Goal: Navigation & Orientation: Find specific page/section

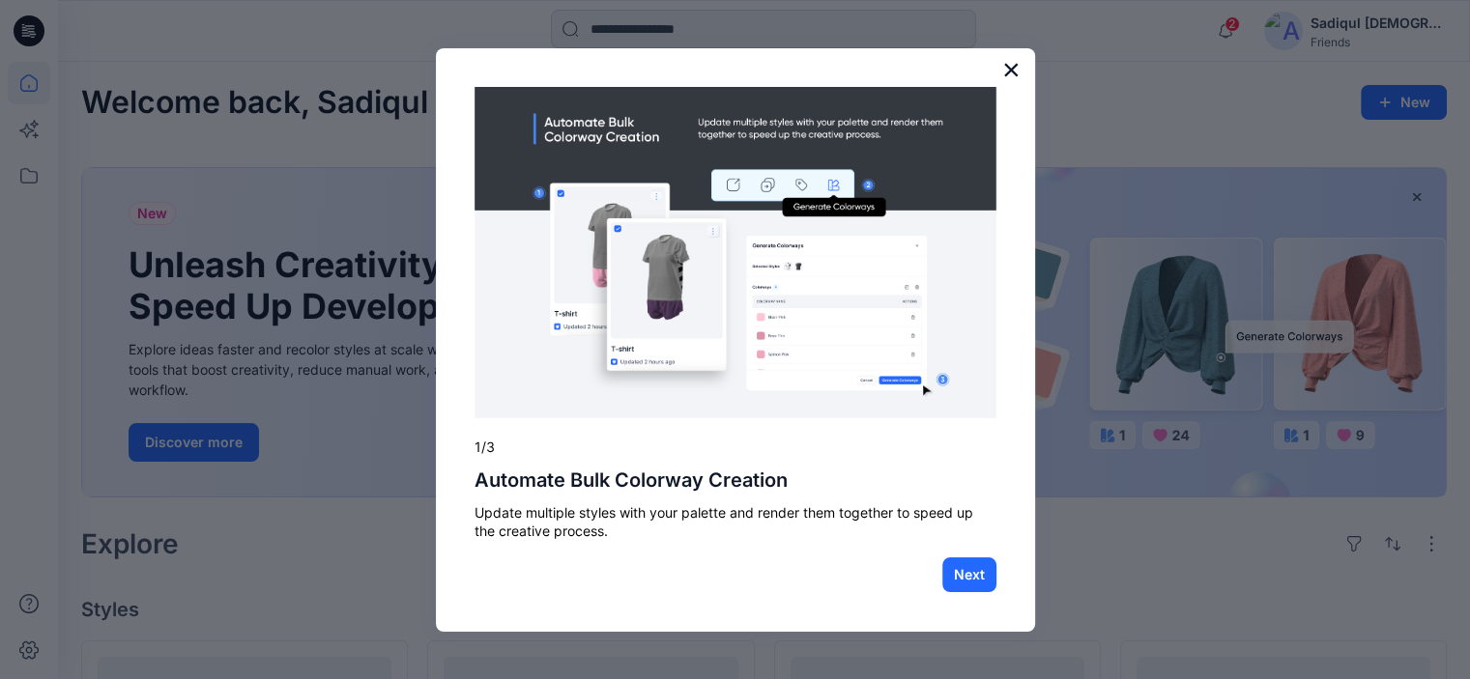
click at [1016, 71] on button "×" at bounding box center [1011, 69] width 18 height 31
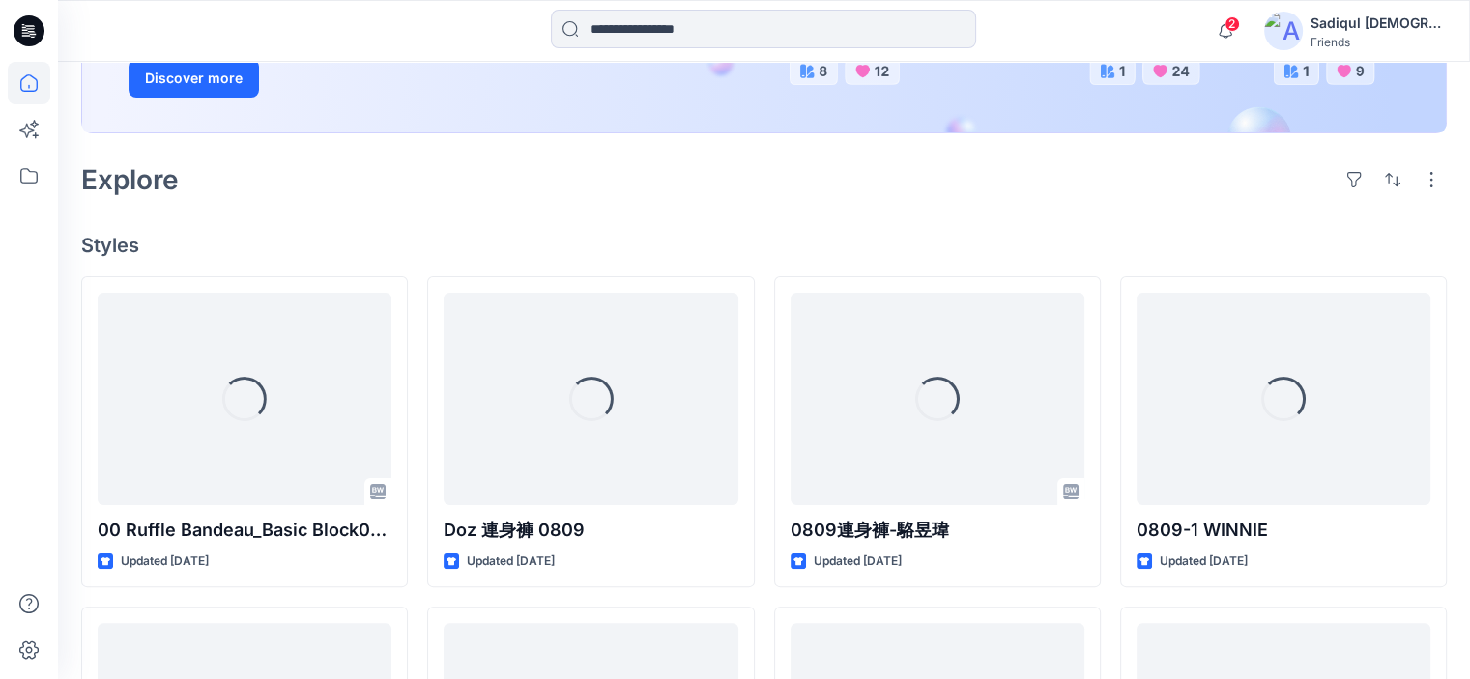
scroll to position [386, 0]
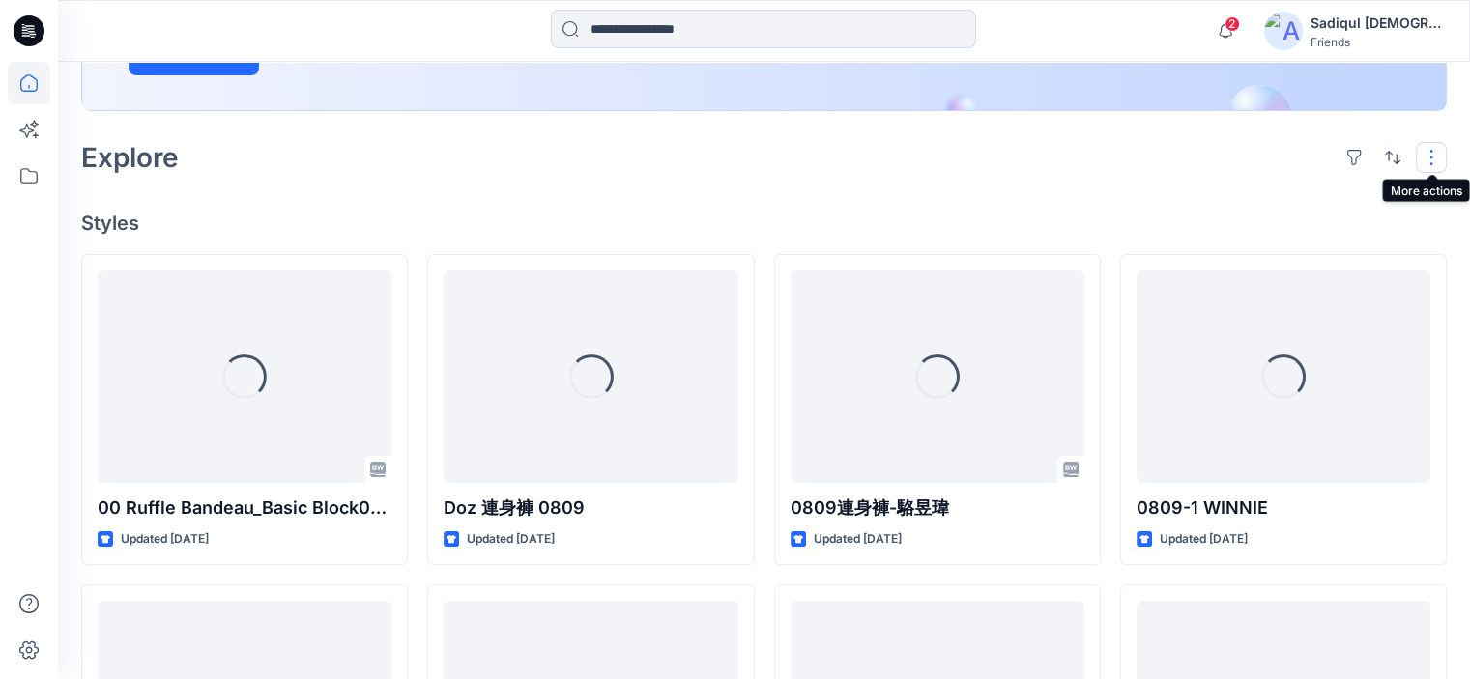
click at [1428, 146] on button "button" at bounding box center [1430, 157] width 31 height 31
click at [1050, 185] on div "Welcome back, Sadiqul New New Unleash Creativity, Speed Up Development Explore …" at bounding box center [764, 497] width 1412 height 1644
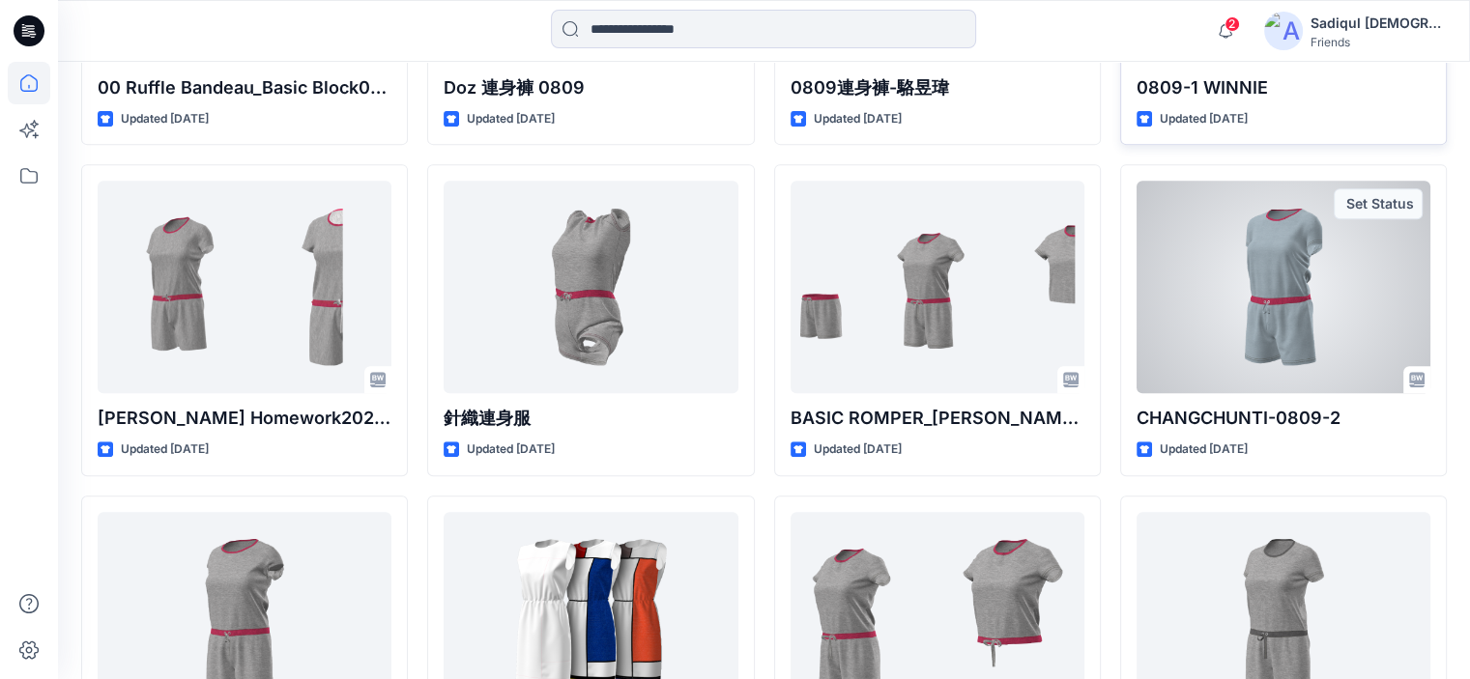
scroll to position [773, 0]
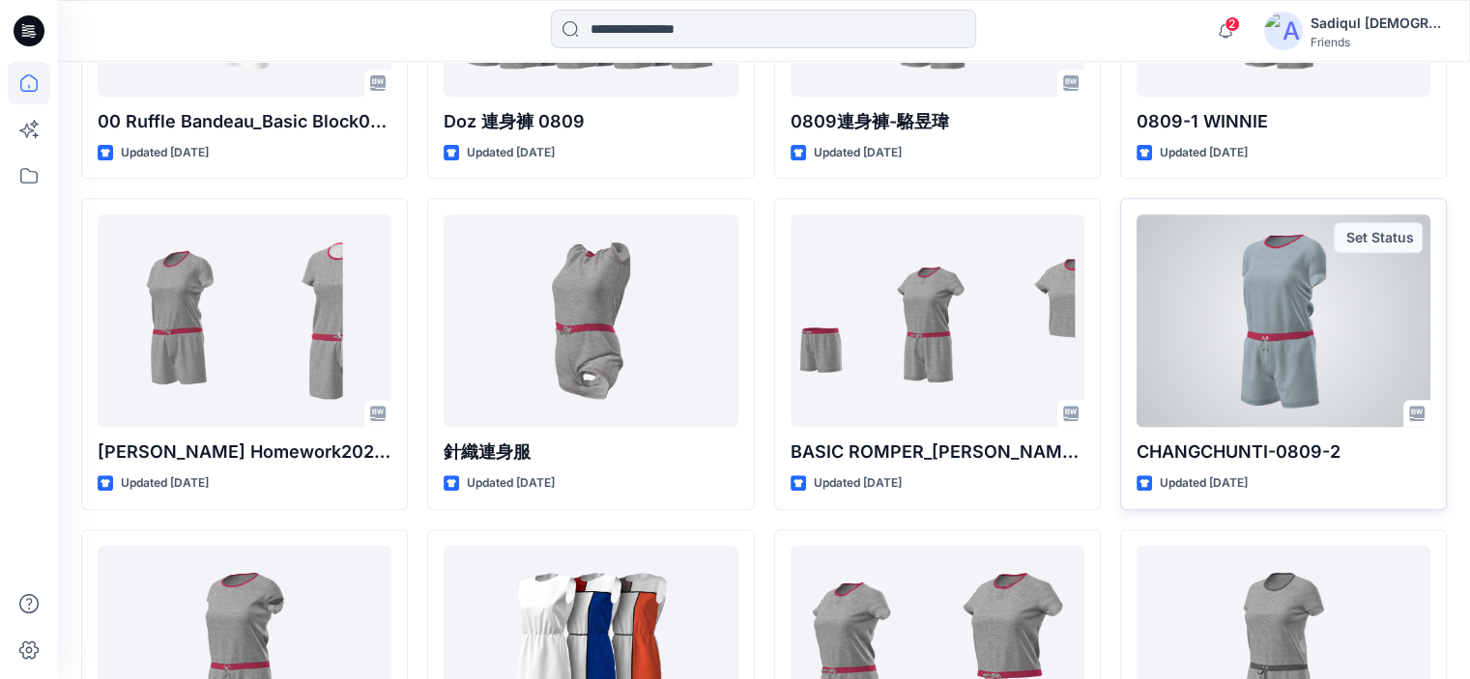
click at [1245, 297] on div at bounding box center [1283, 320] width 294 height 213
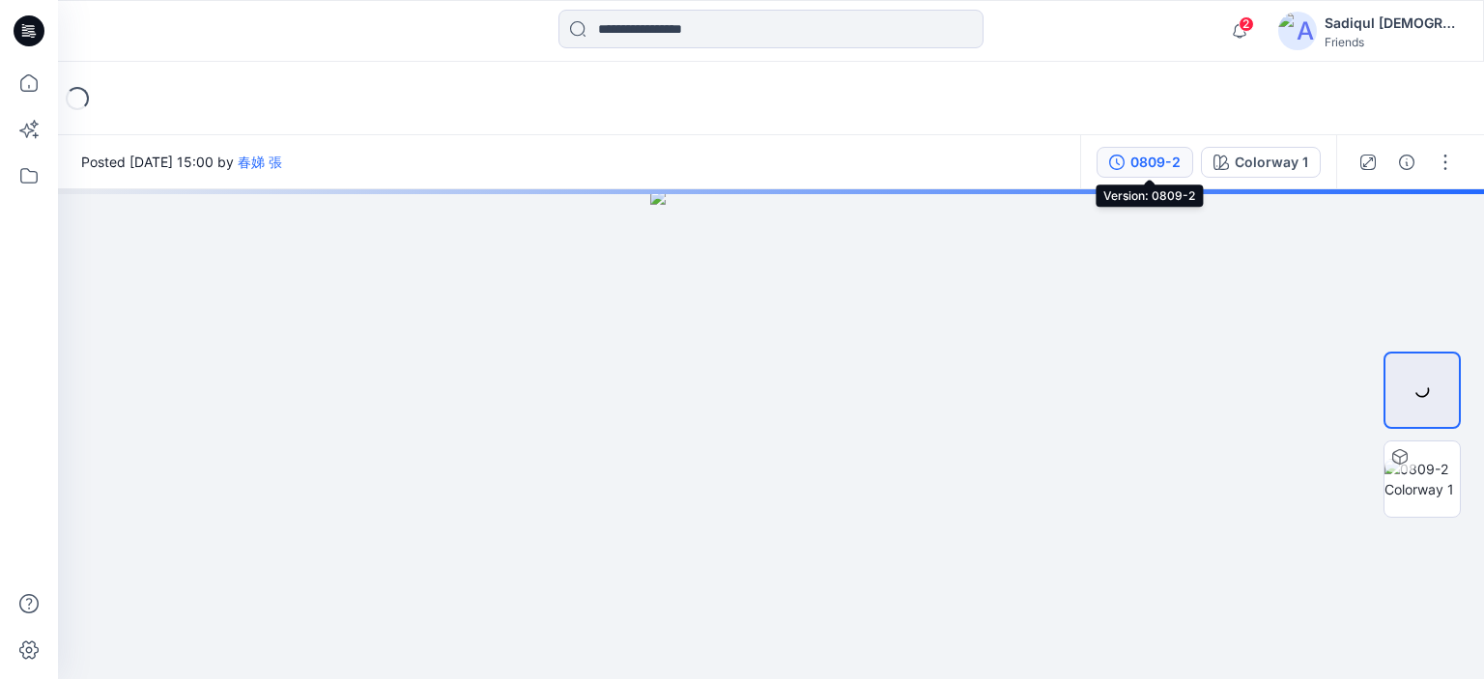
click at [1162, 166] on div "0809-2" at bounding box center [1155, 162] width 50 height 21
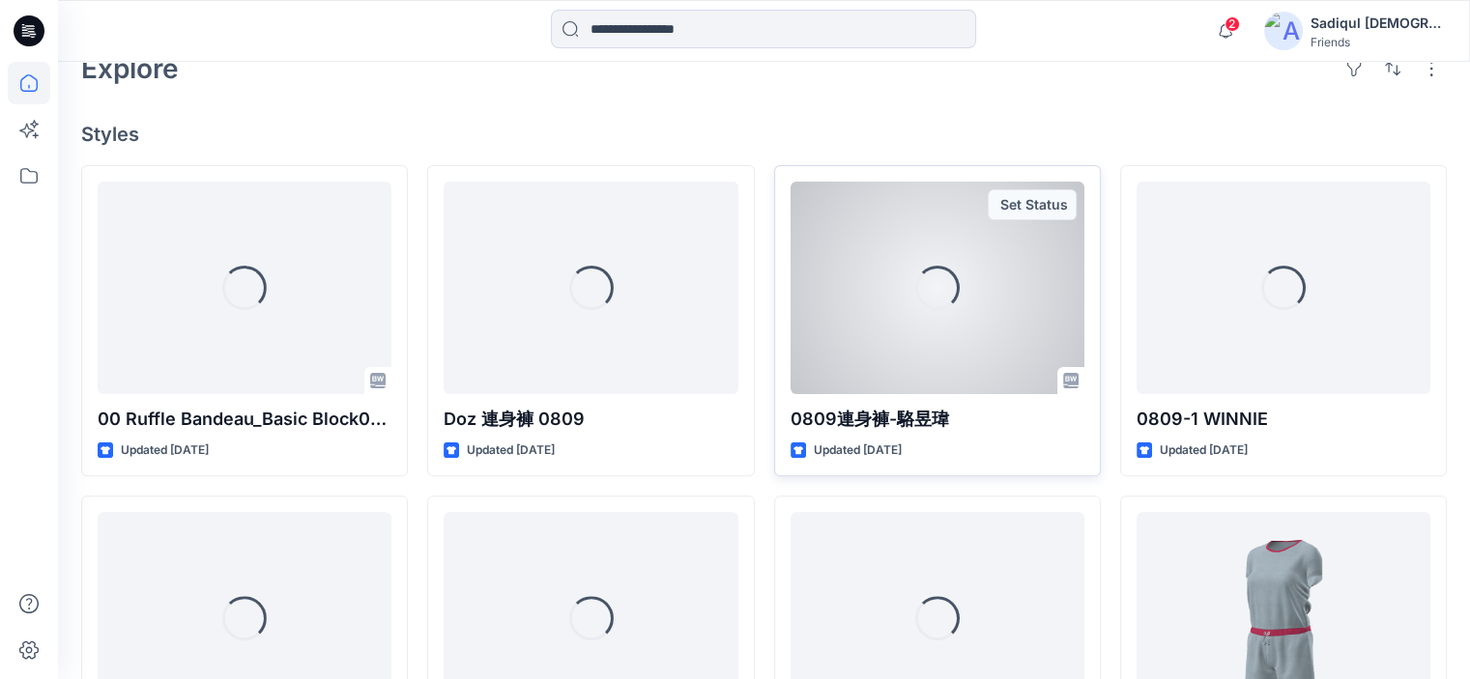
scroll to position [580, 0]
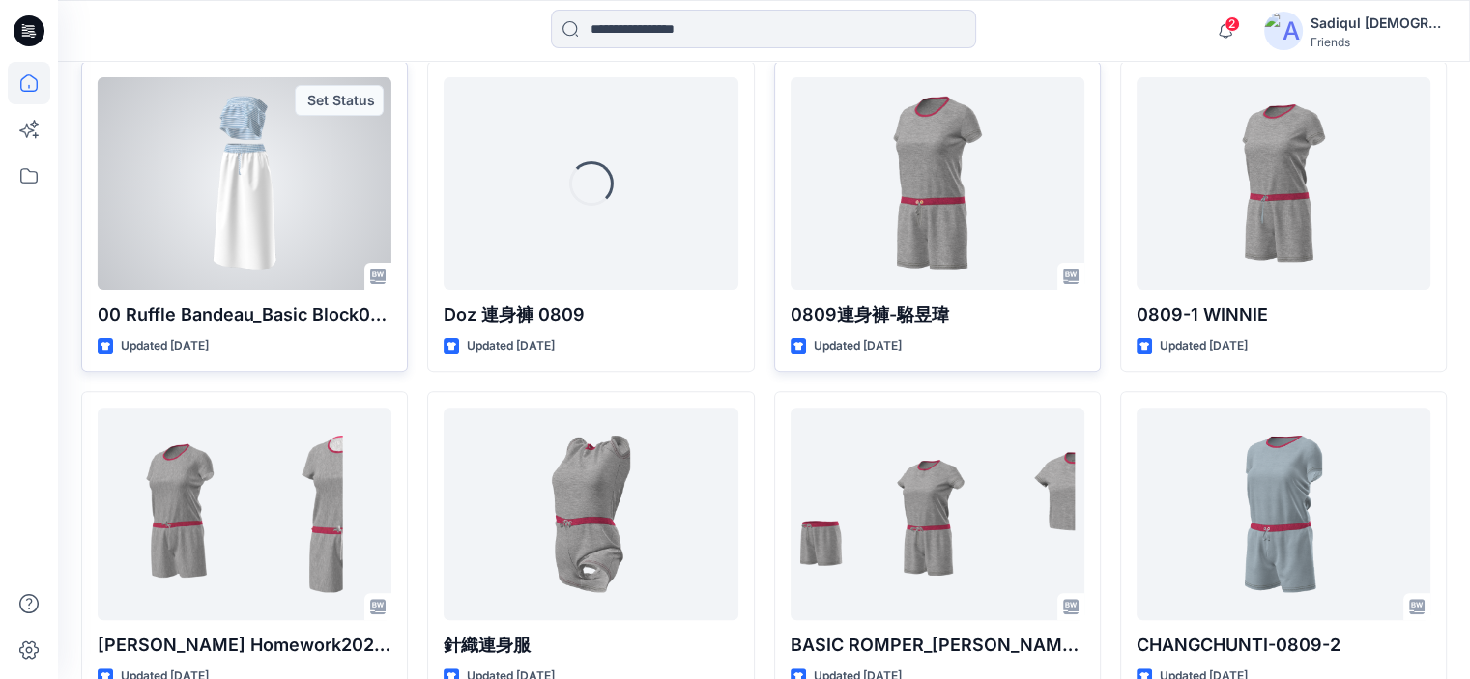
click at [253, 232] on div at bounding box center [245, 183] width 294 height 213
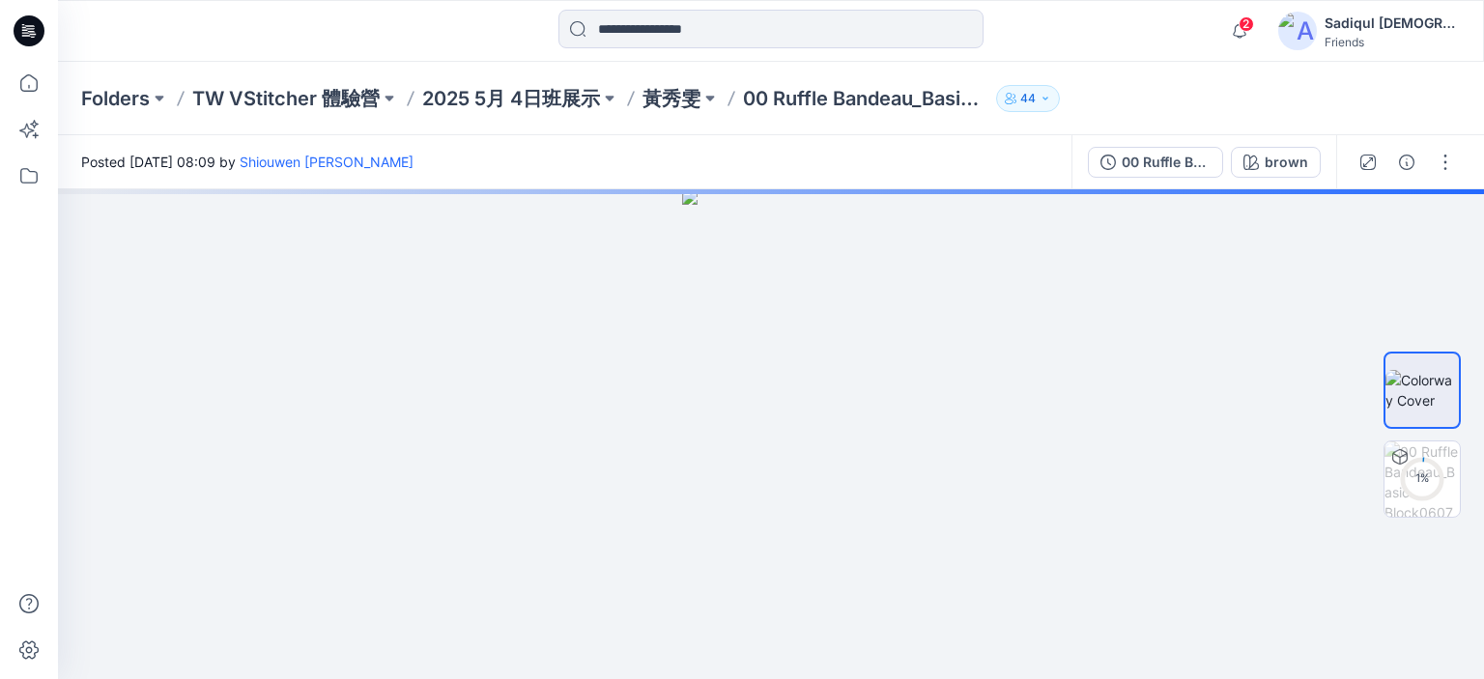
click at [1055, 100] on button "44" at bounding box center [1028, 98] width 64 height 27
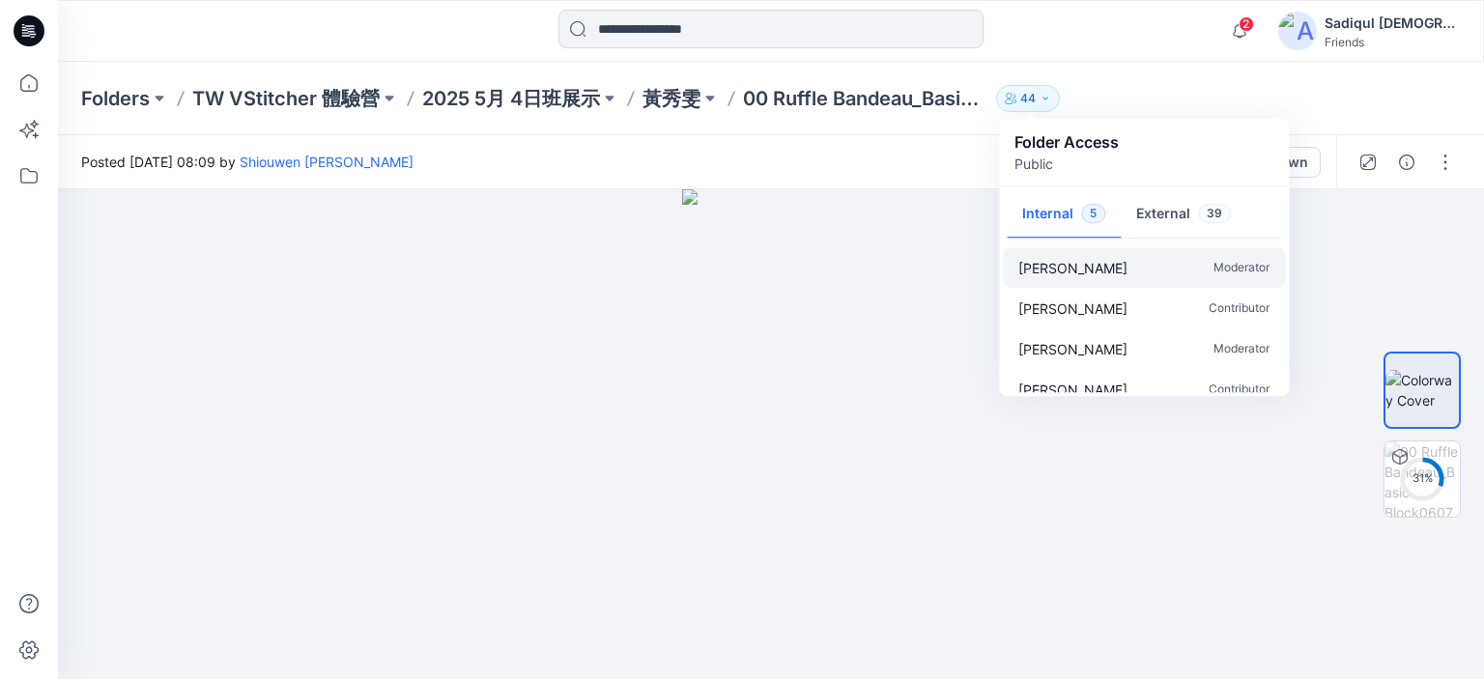
scroll to position [58, 0]
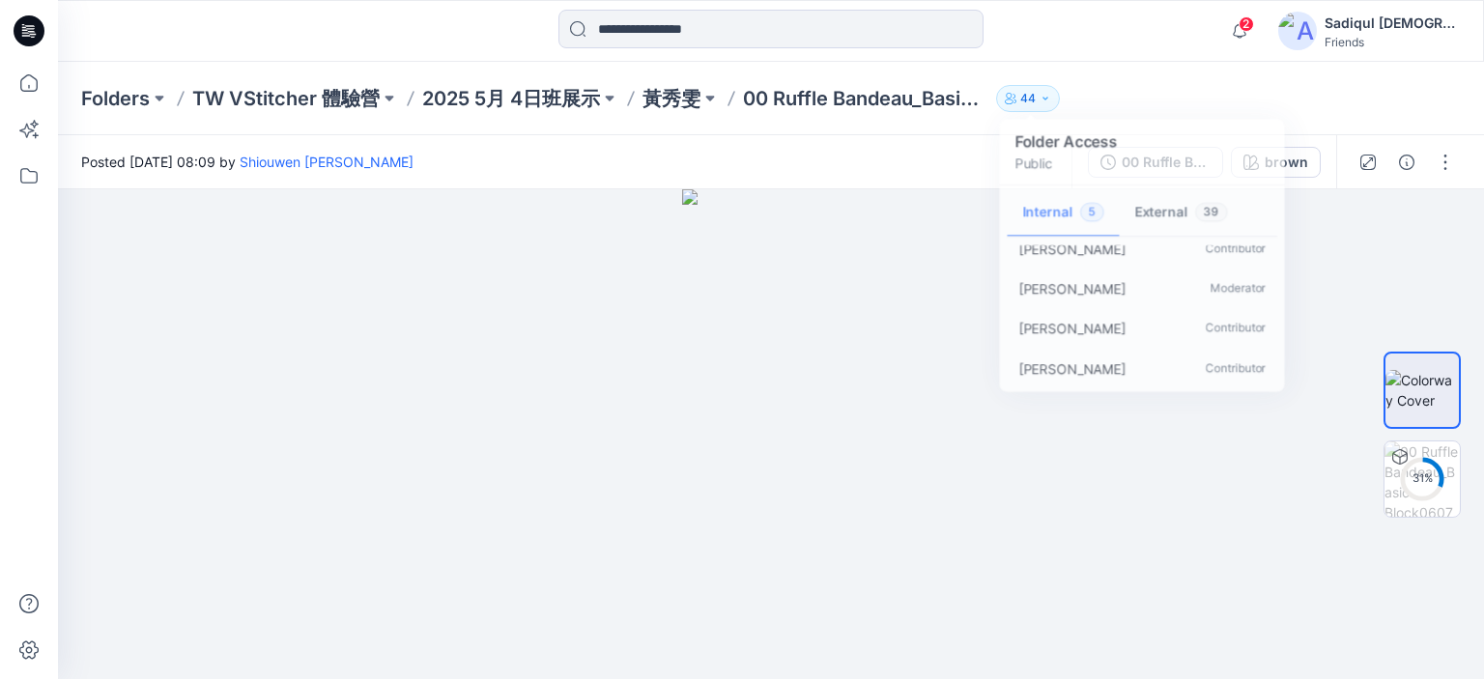
click at [753, 157] on div "Posted [DATE] 08:09 by [PERSON_NAME]" at bounding box center [565, 161] width 1014 height 53
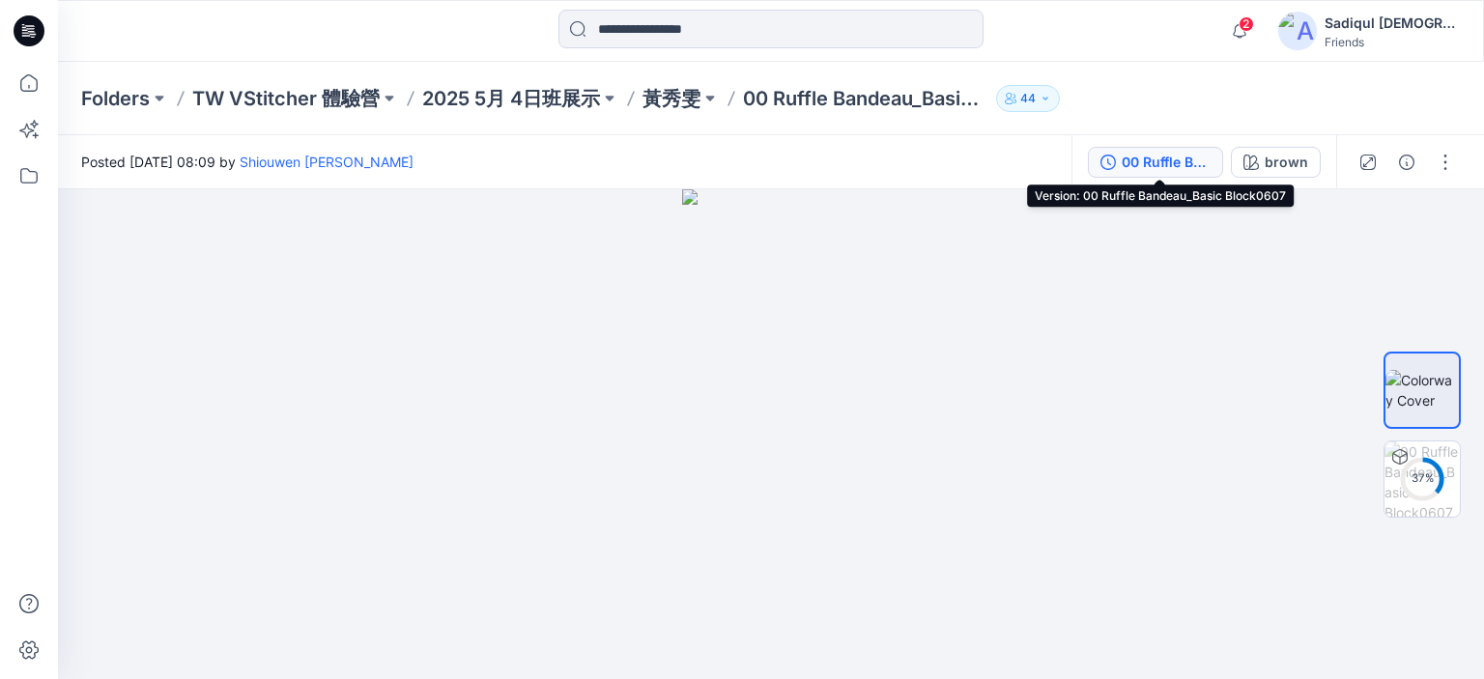
click at [1166, 169] on div "00 Ruffle Bandeau_Basic Block0607" at bounding box center [1166, 162] width 89 height 21
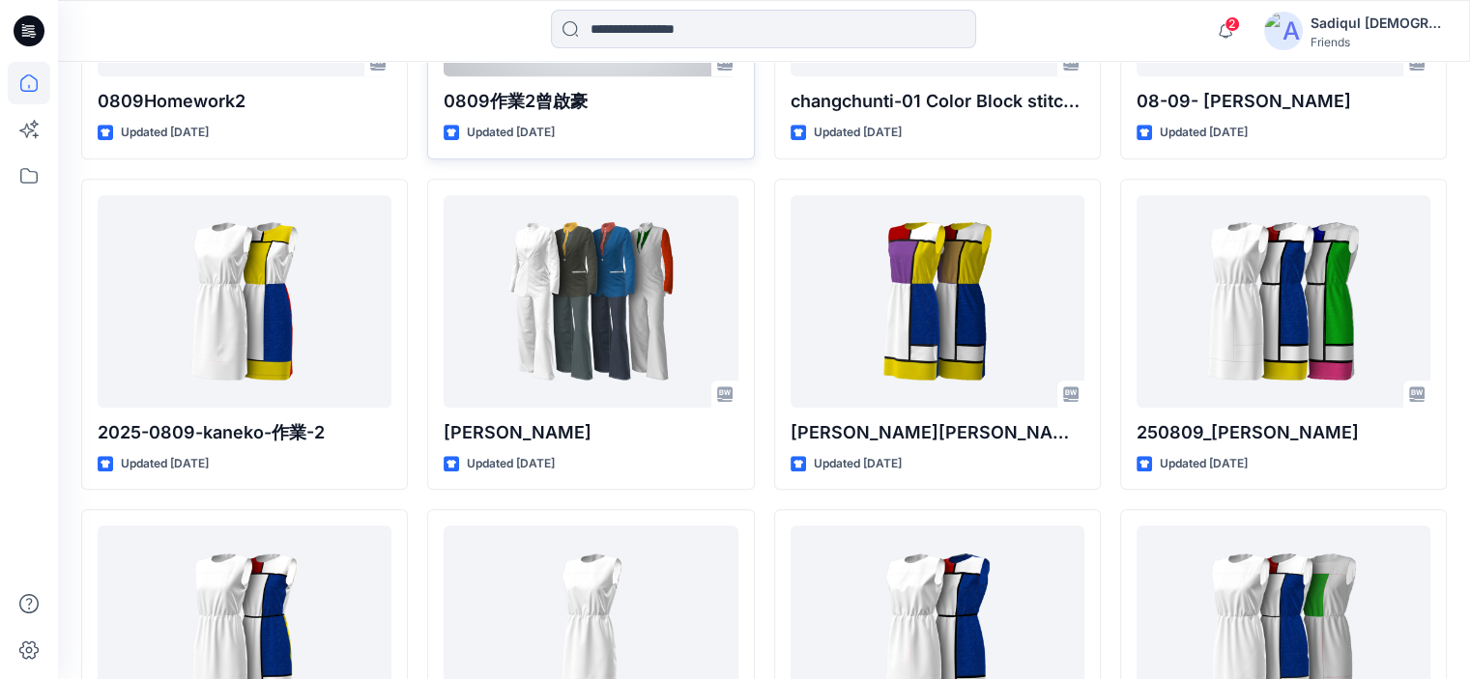
scroll to position [1798, 0]
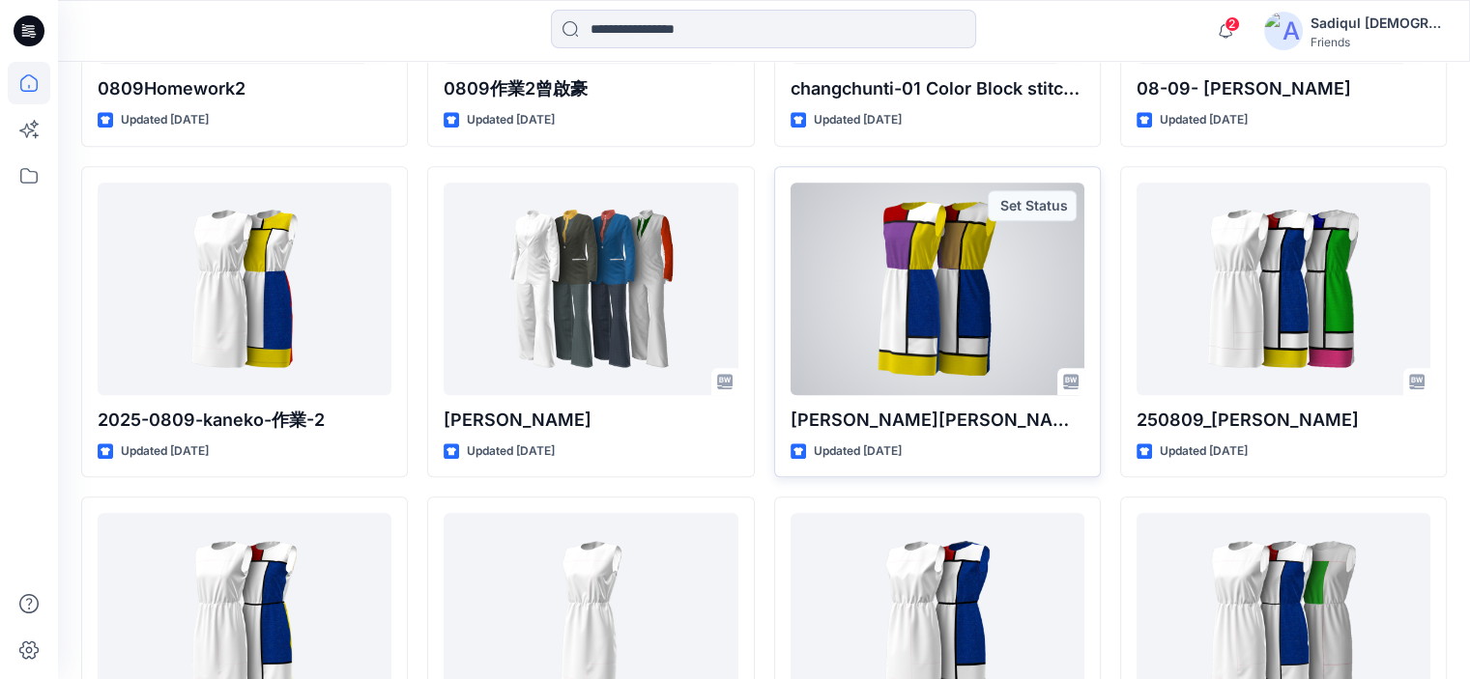
click at [947, 255] on div at bounding box center [937, 289] width 294 height 213
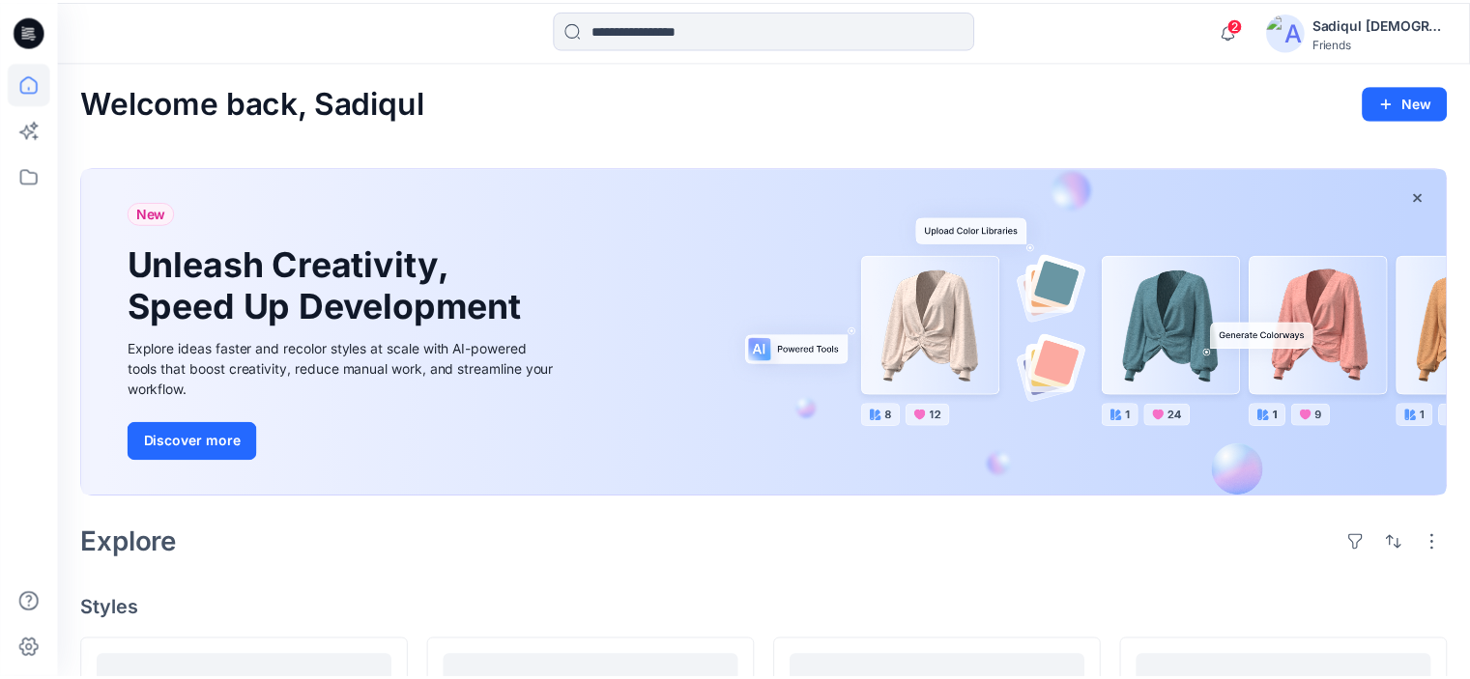
scroll to position [1798, 0]
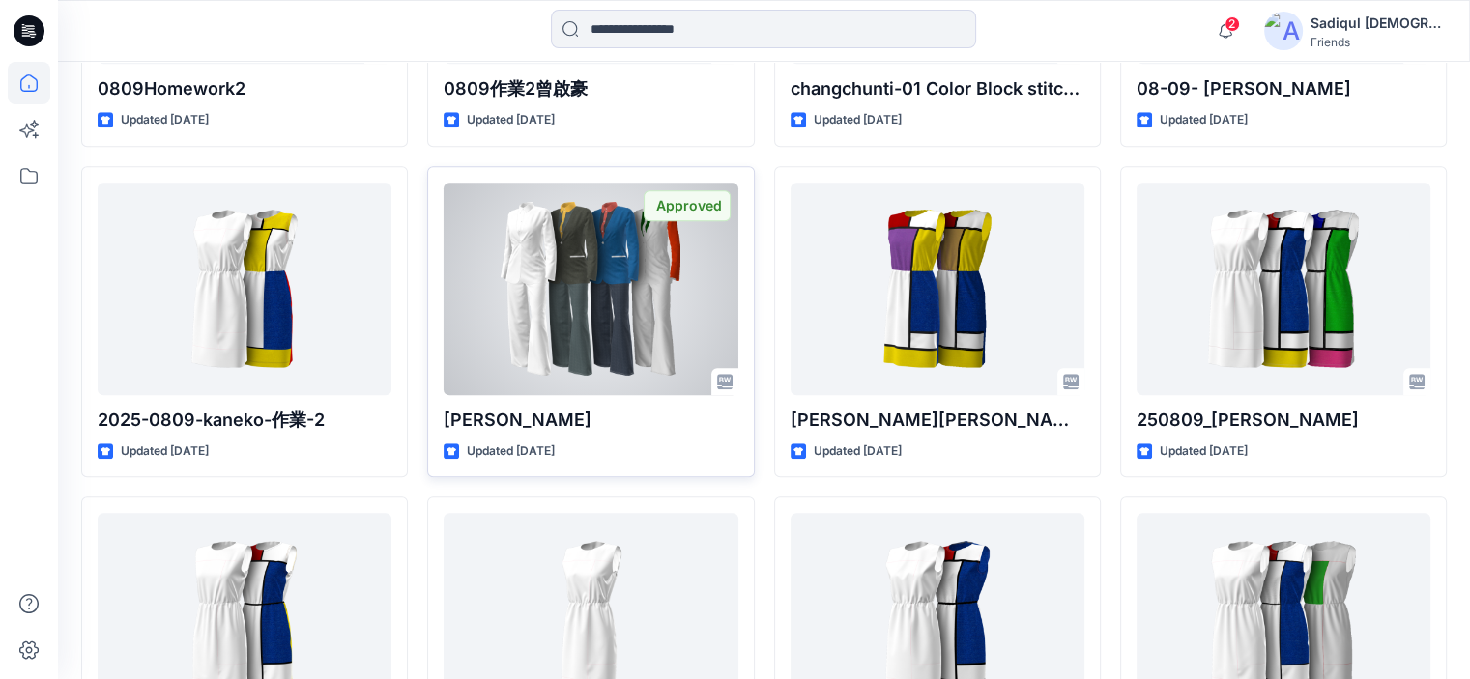
click at [625, 320] on div at bounding box center [590, 289] width 294 height 213
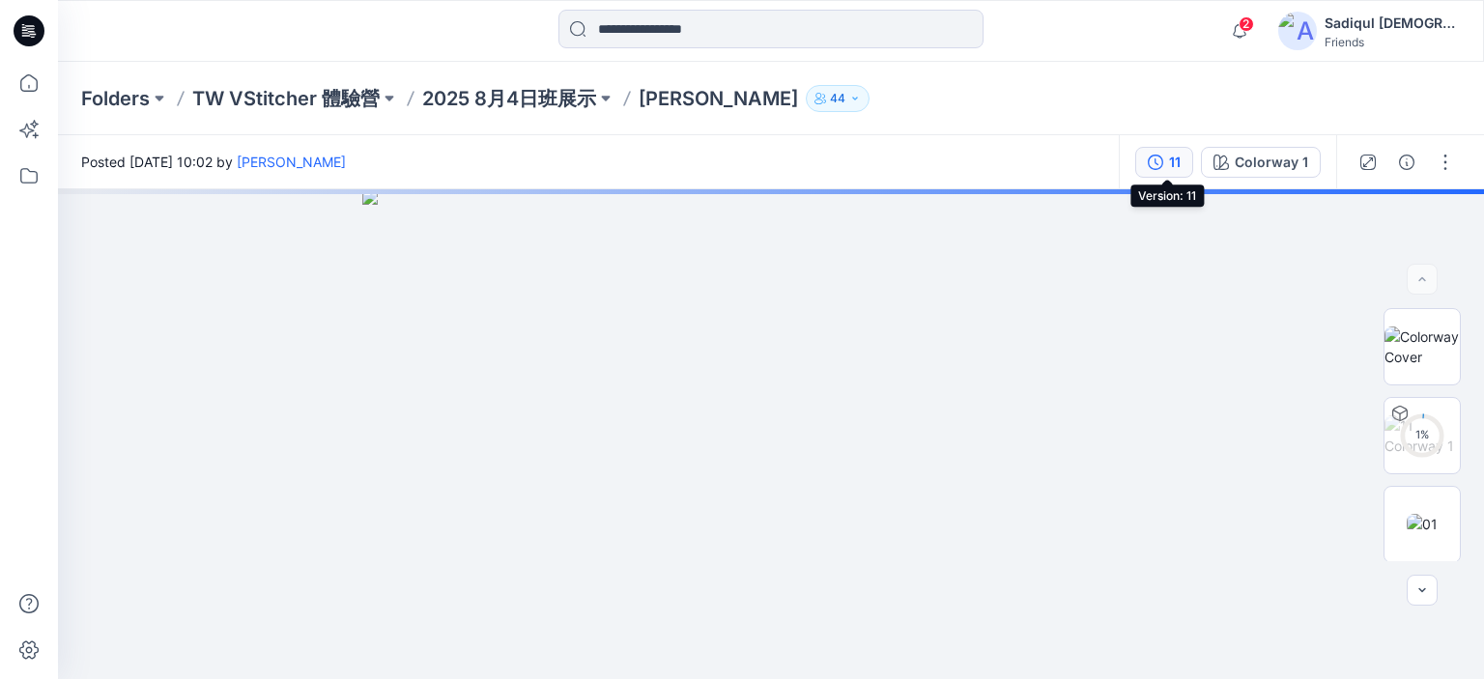
click at [1190, 162] on button "11" at bounding box center [1164, 162] width 58 height 31
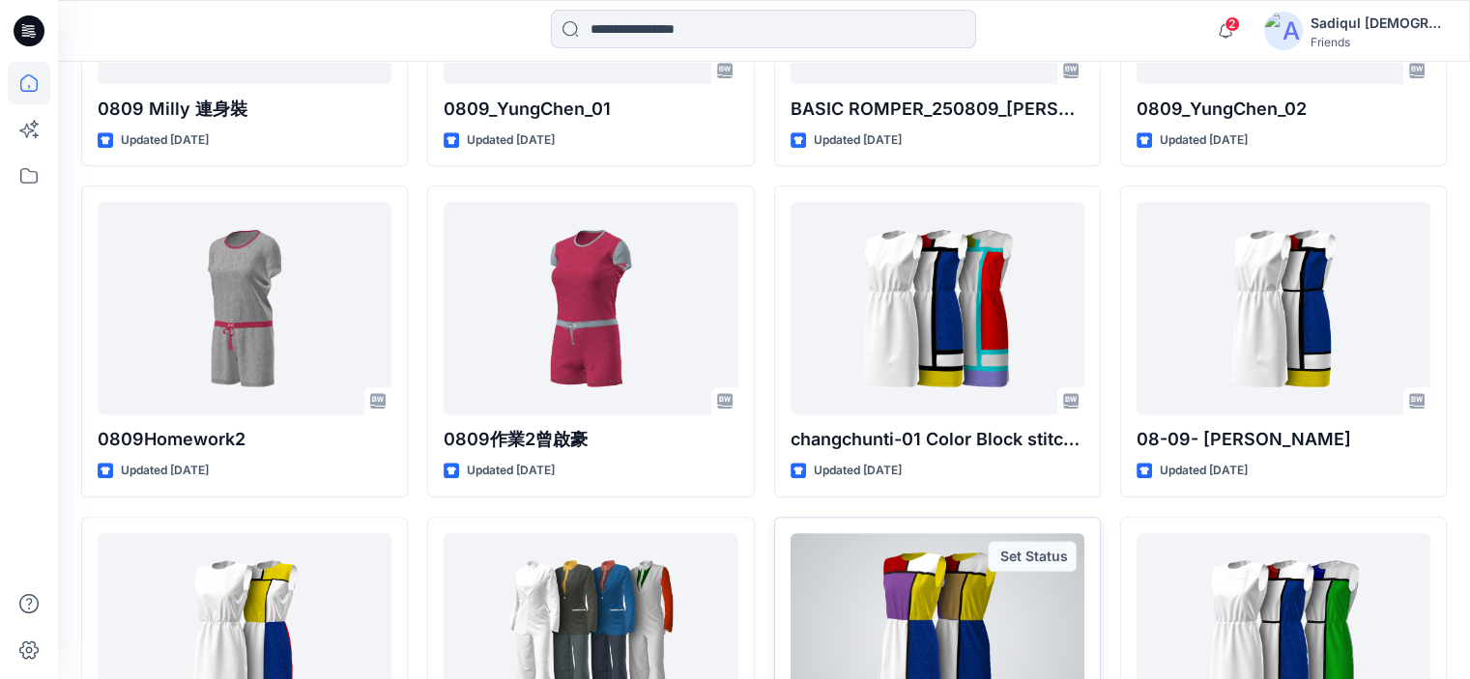
scroll to position [1353, 0]
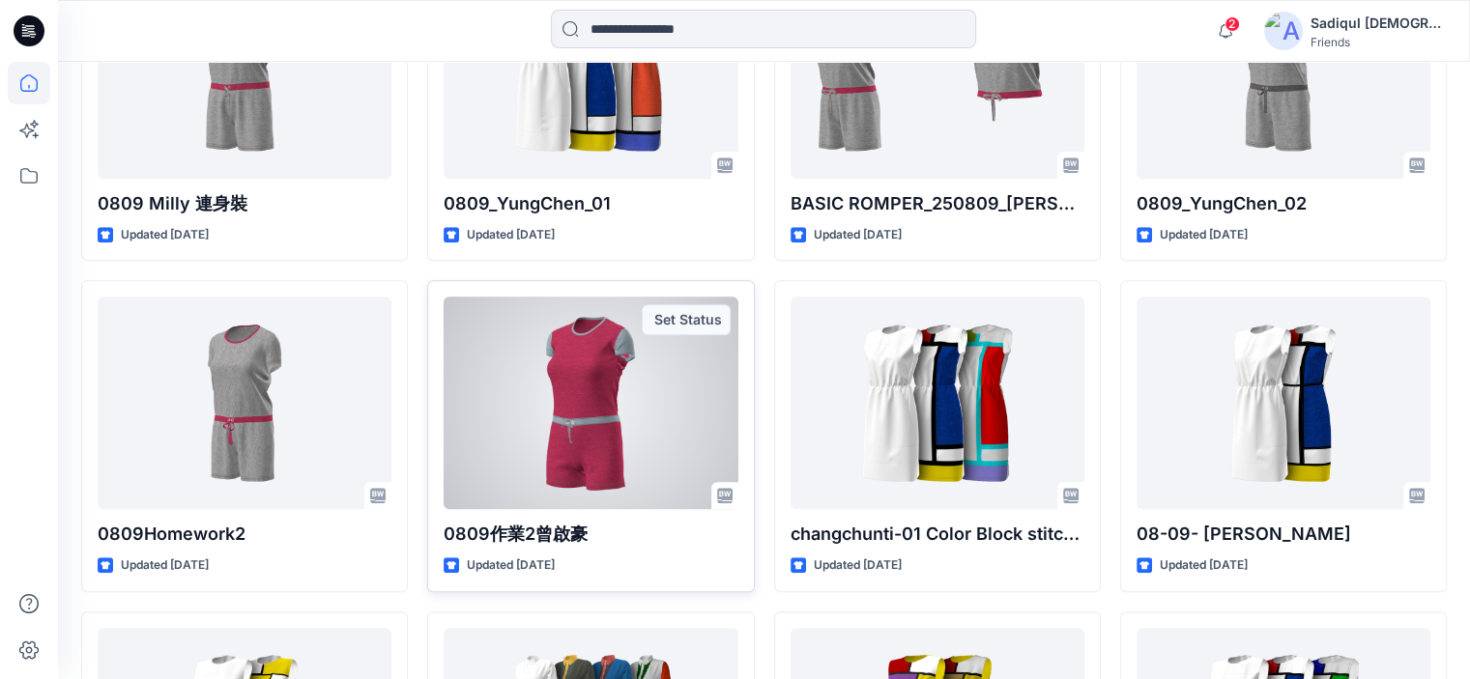
click at [614, 416] on div at bounding box center [590, 403] width 294 height 213
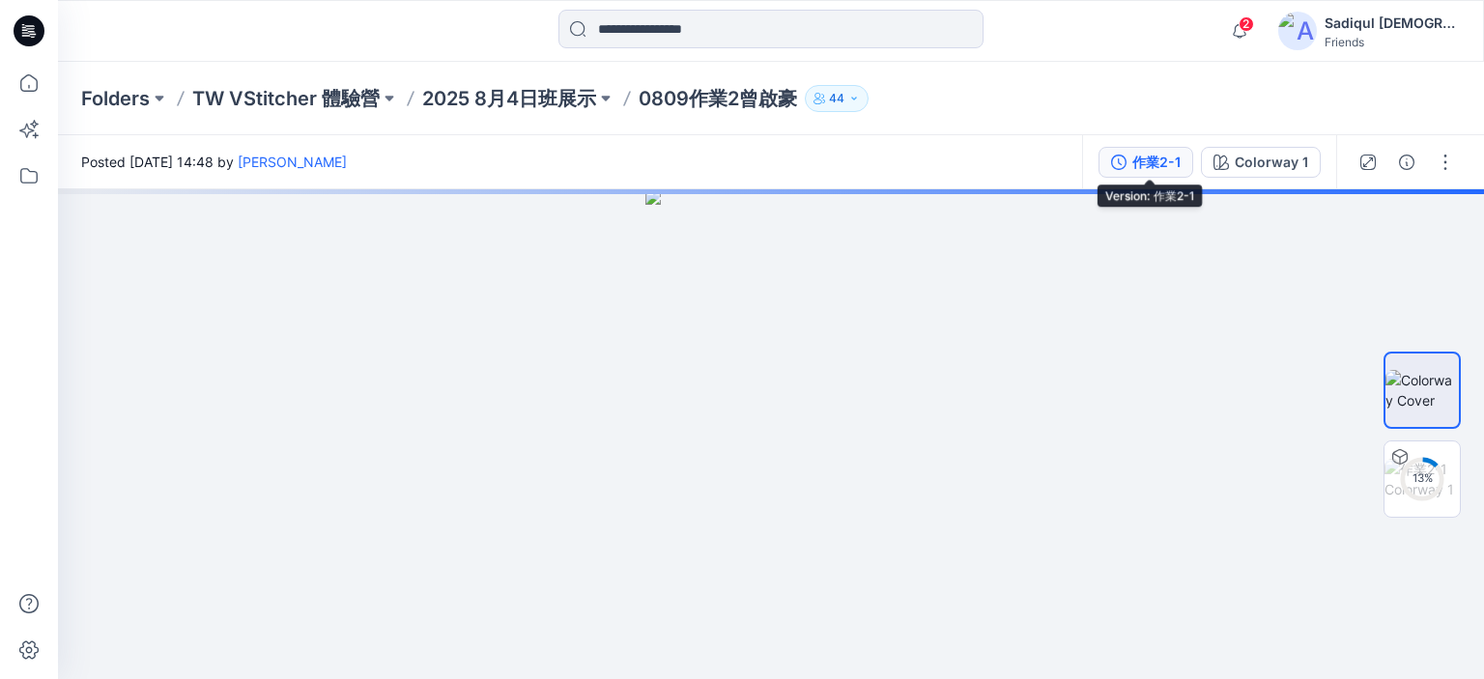
click at [1156, 161] on div "作業2-1" at bounding box center [1156, 162] width 48 height 21
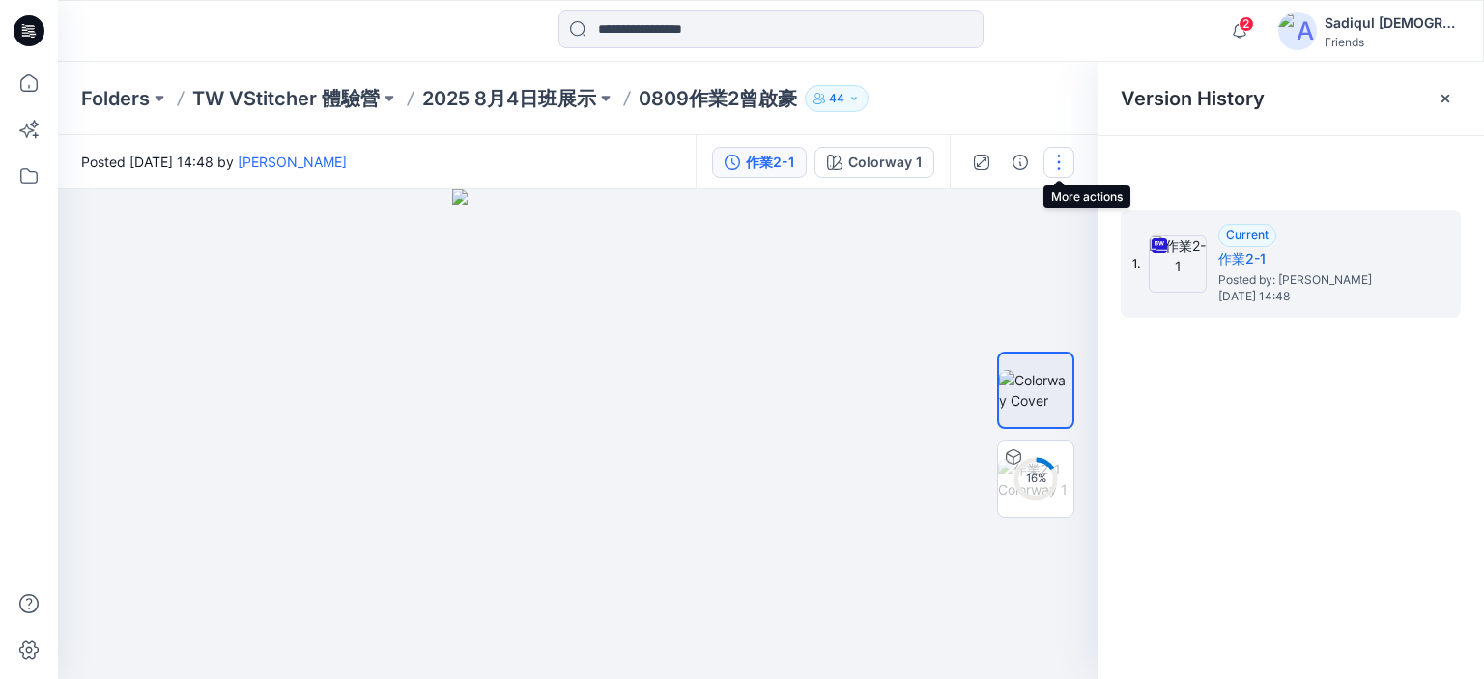
click at [1058, 169] on button "button" at bounding box center [1058, 162] width 31 height 31
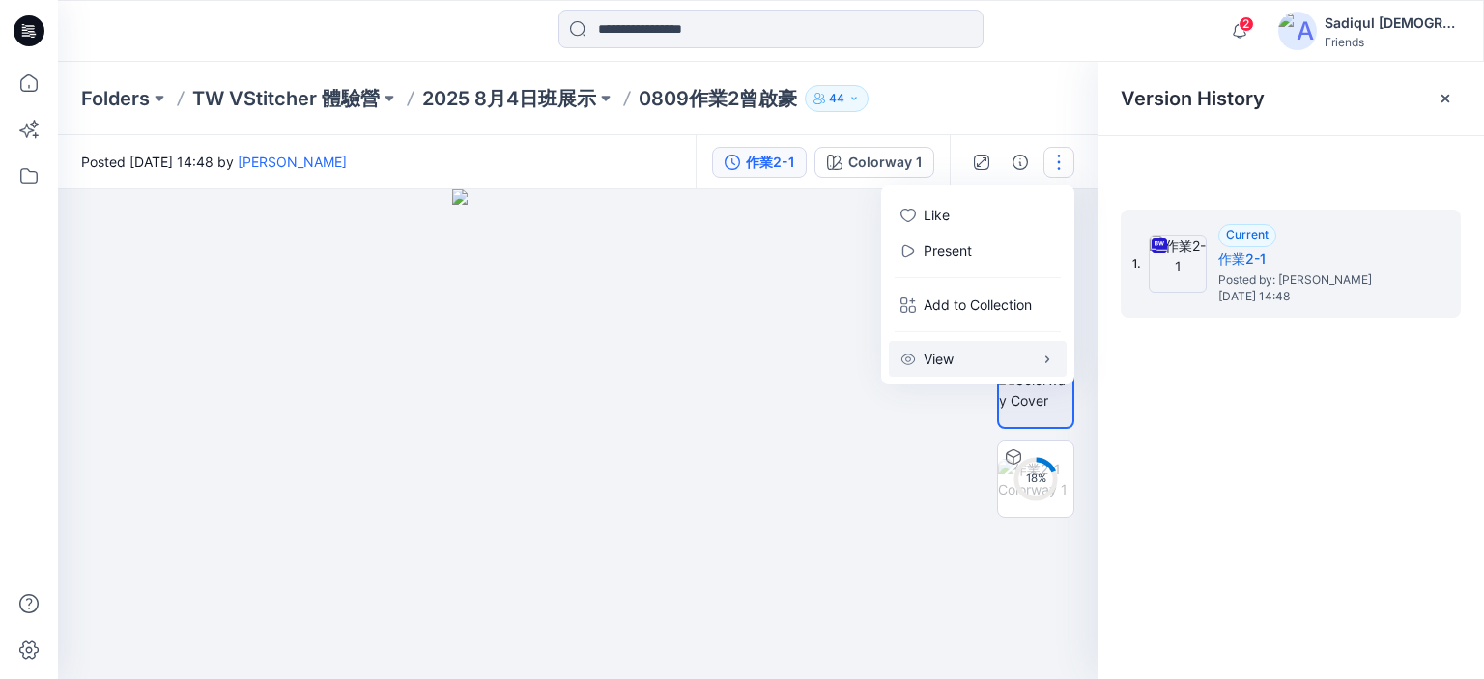
click at [1042, 368] on button "View" at bounding box center [978, 359] width 178 height 36
click at [954, 112] on div "Folders TW VStitcher 體驗營 2025 8月4日班展示 0809作業2曾啟豪 44" at bounding box center [771, 98] width 1426 height 73
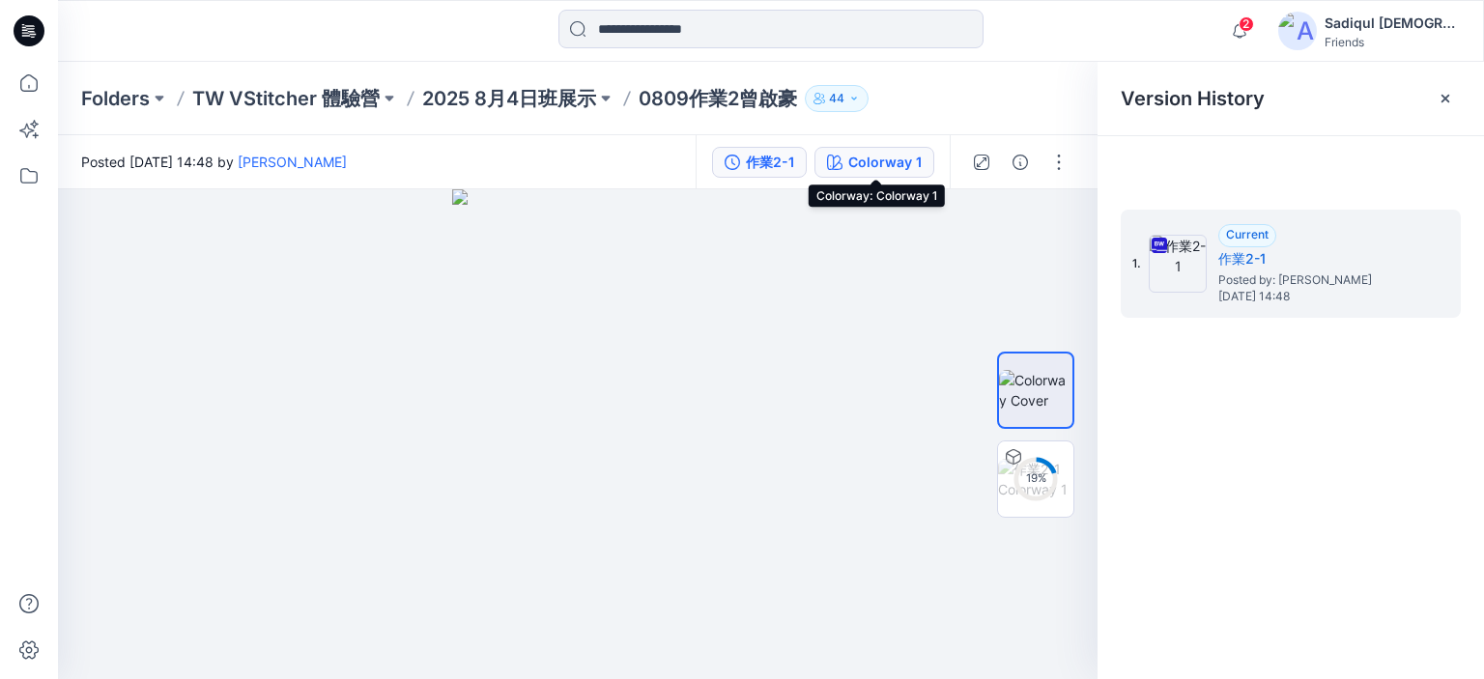
click at [897, 166] on div "Colorway 1" at bounding box center [884, 162] width 73 height 21
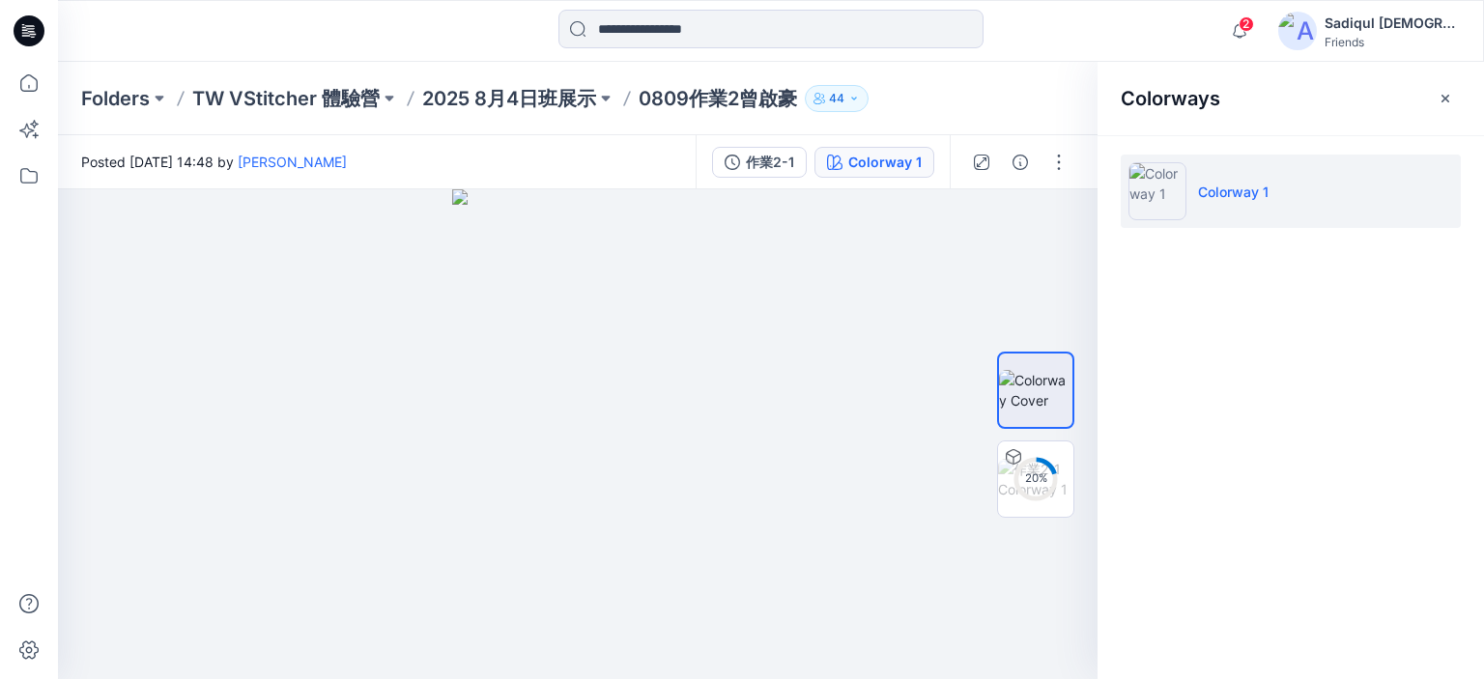
click at [1297, 194] on li "Colorway 1" at bounding box center [1291, 191] width 340 height 73
click at [776, 157] on div "作業2-1" at bounding box center [770, 162] width 48 height 21
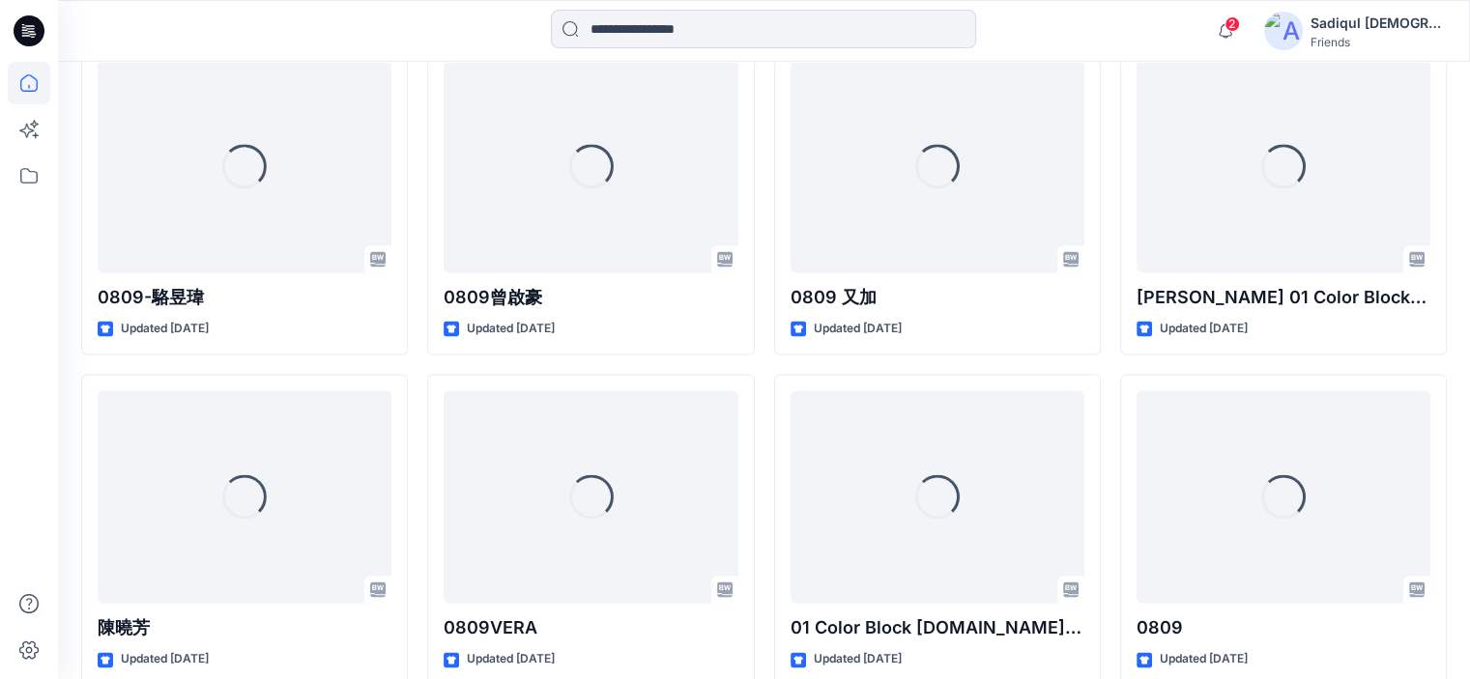
scroll to position [2887, 0]
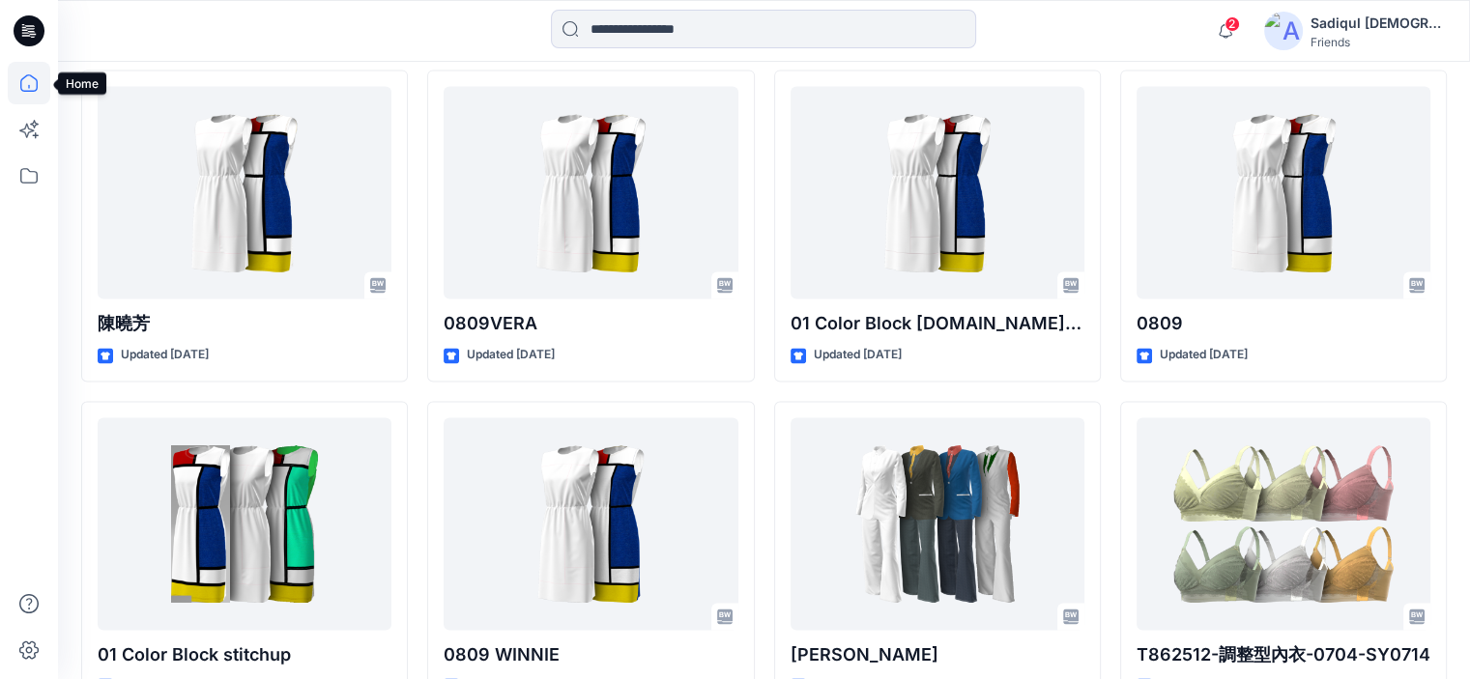
click at [31, 93] on icon at bounding box center [29, 83] width 43 height 43
click at [34, 181] on icon at bounding box center [29, 176] width 43 height 43
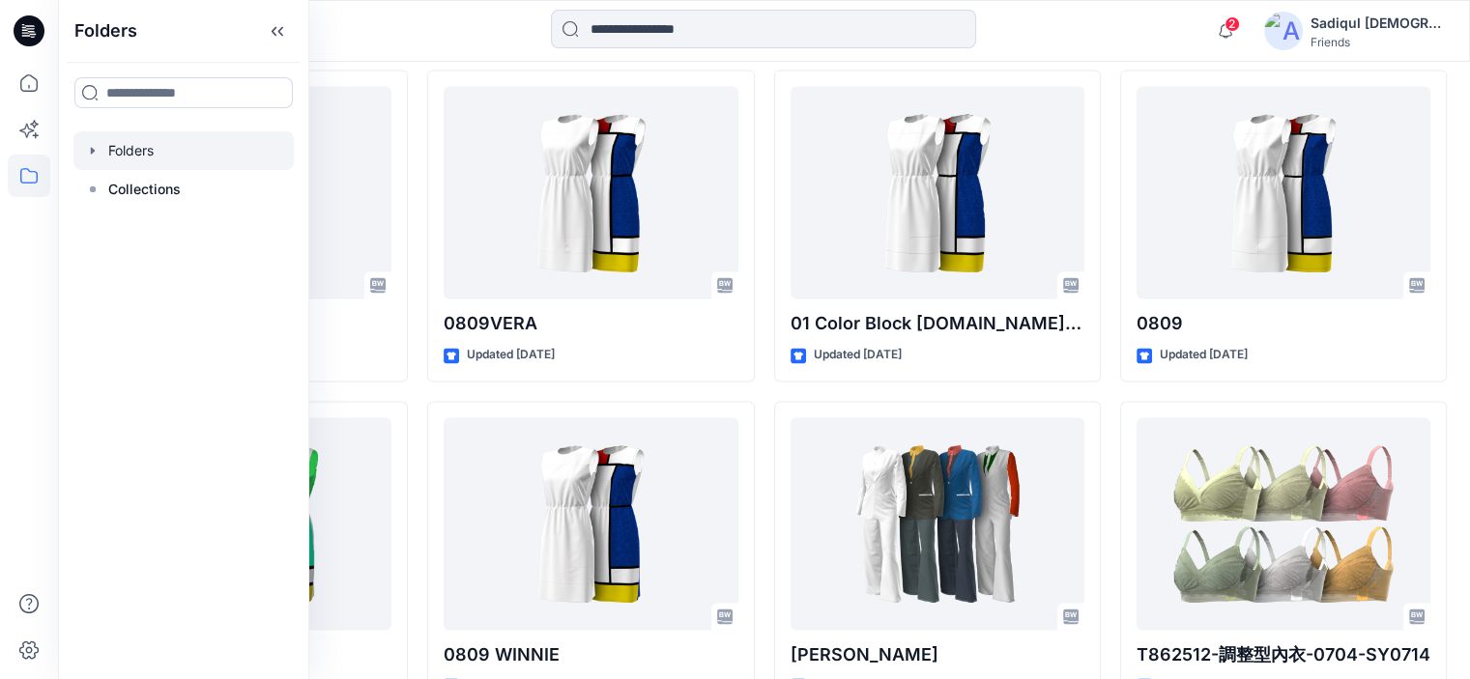
click at [94, 154] on icon "button" at bounding box center [92, 150] width 15 height 15
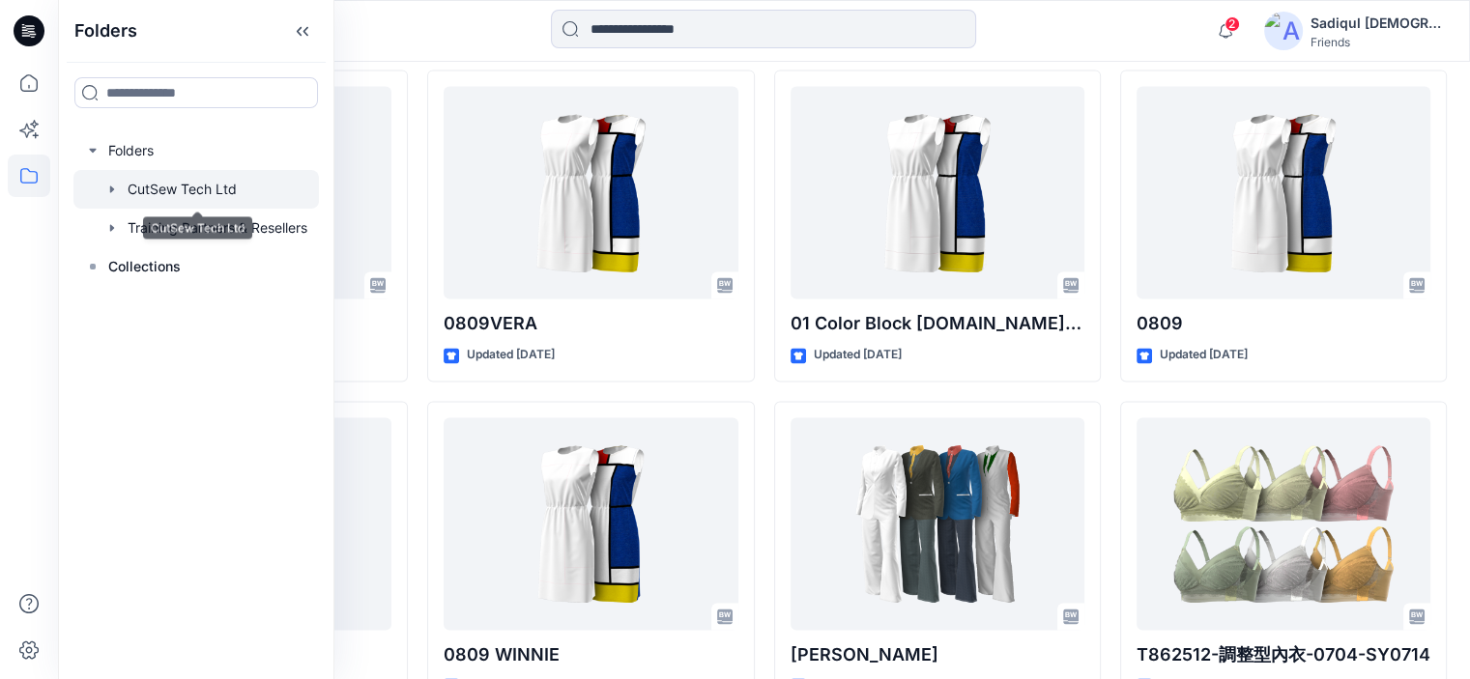
click at [172, 190] on div at bounding box center [195, 189] width 245 height 39
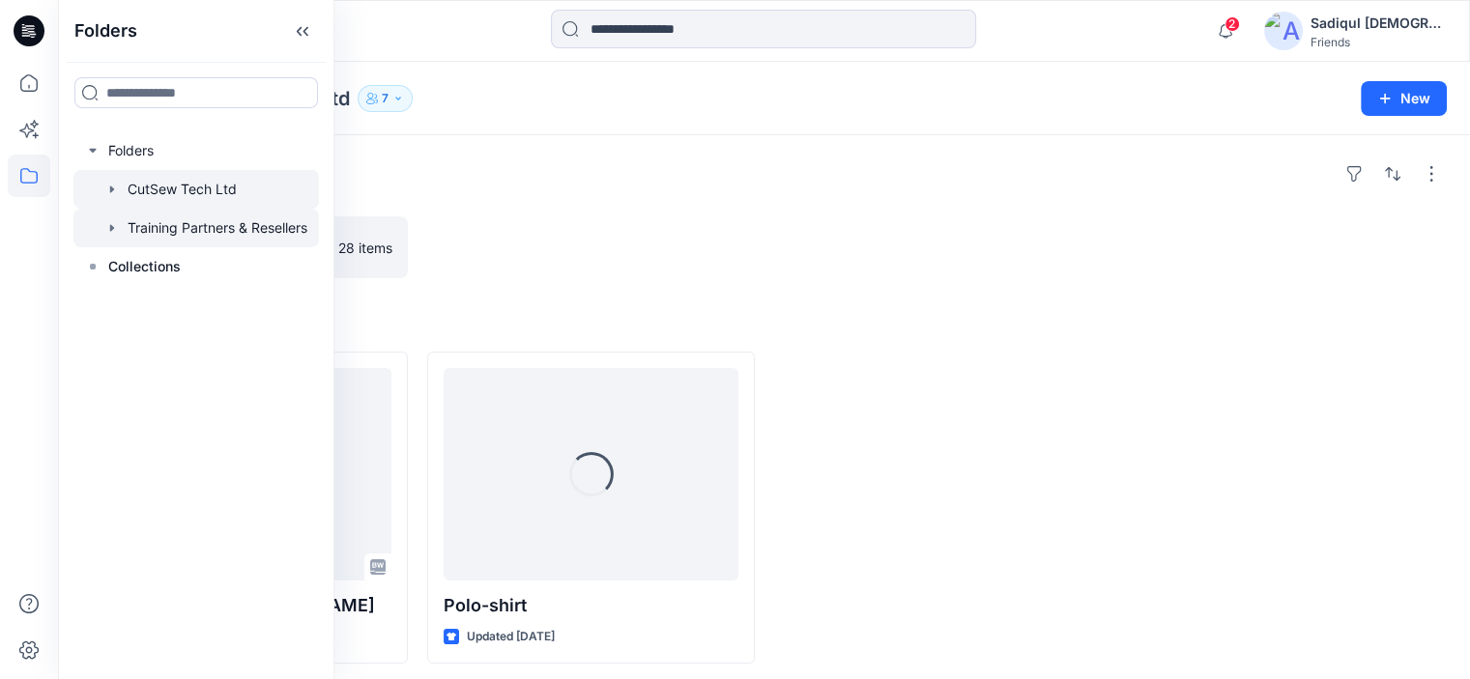
click at [221, 233] on div at bounding box center [195, 228] width 245 height 39
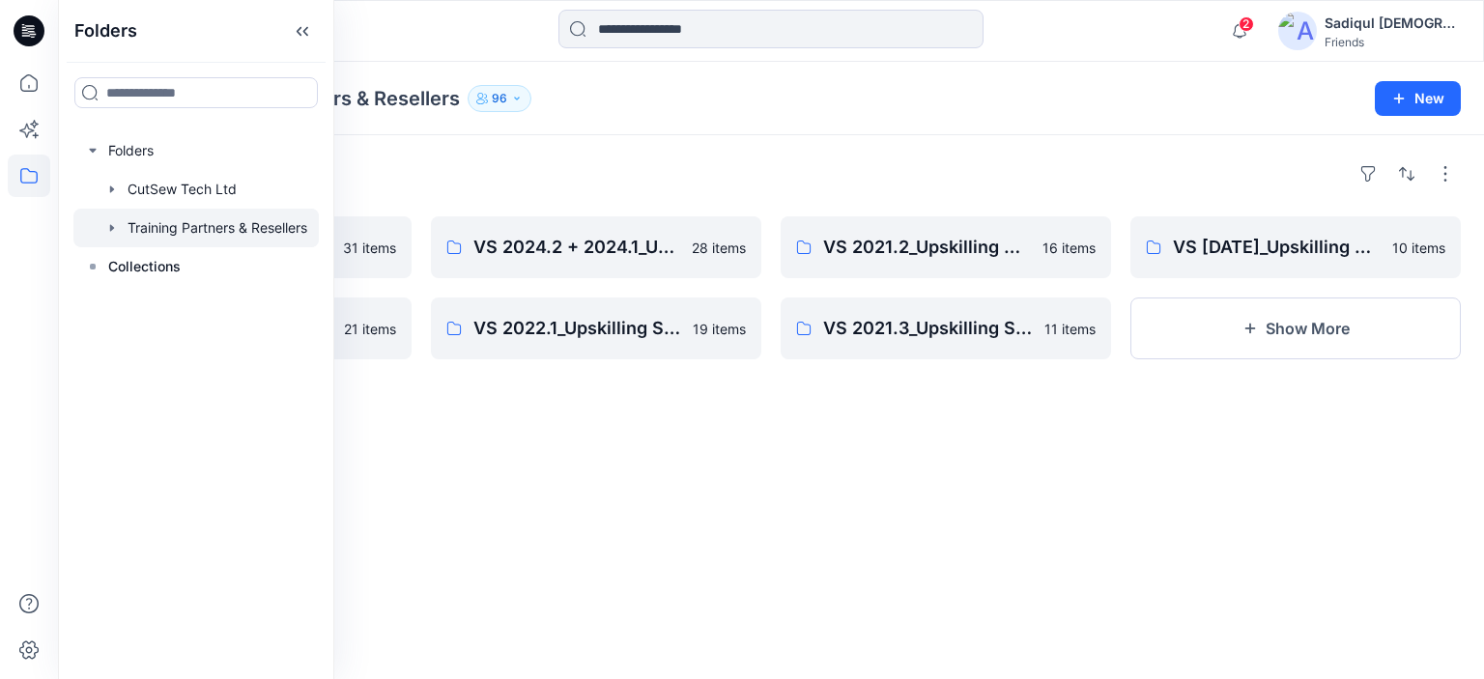
click at [595, 513] on div "Folders VS 2025.1_Upskilling Submission Folder_Assessment: Part 2 31 items VS 2…" at bounding box center [771, 407] width 1426 height 544
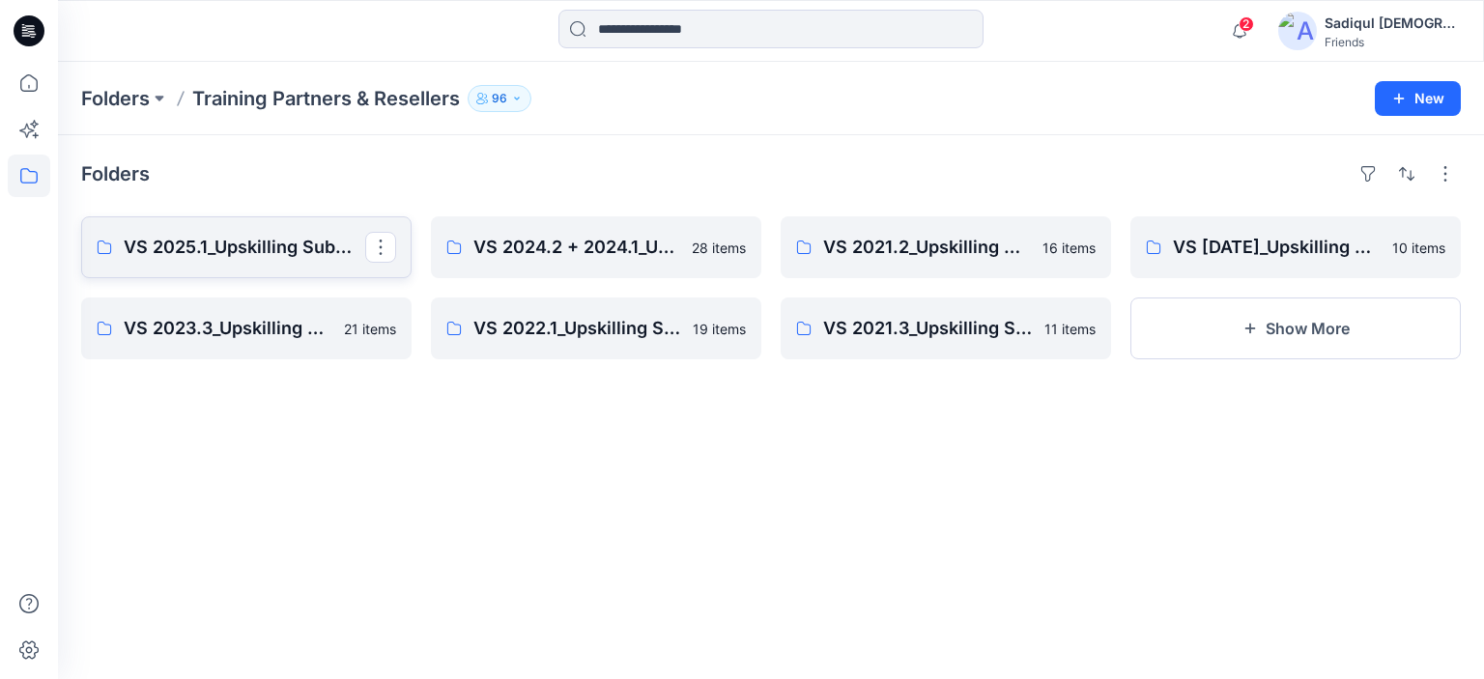
click at [250, 244] on p "VS 2025.1_Upskilling Submission Folder_Assessment: Part 2" at bounding box center [245, 247] width 242 height 27
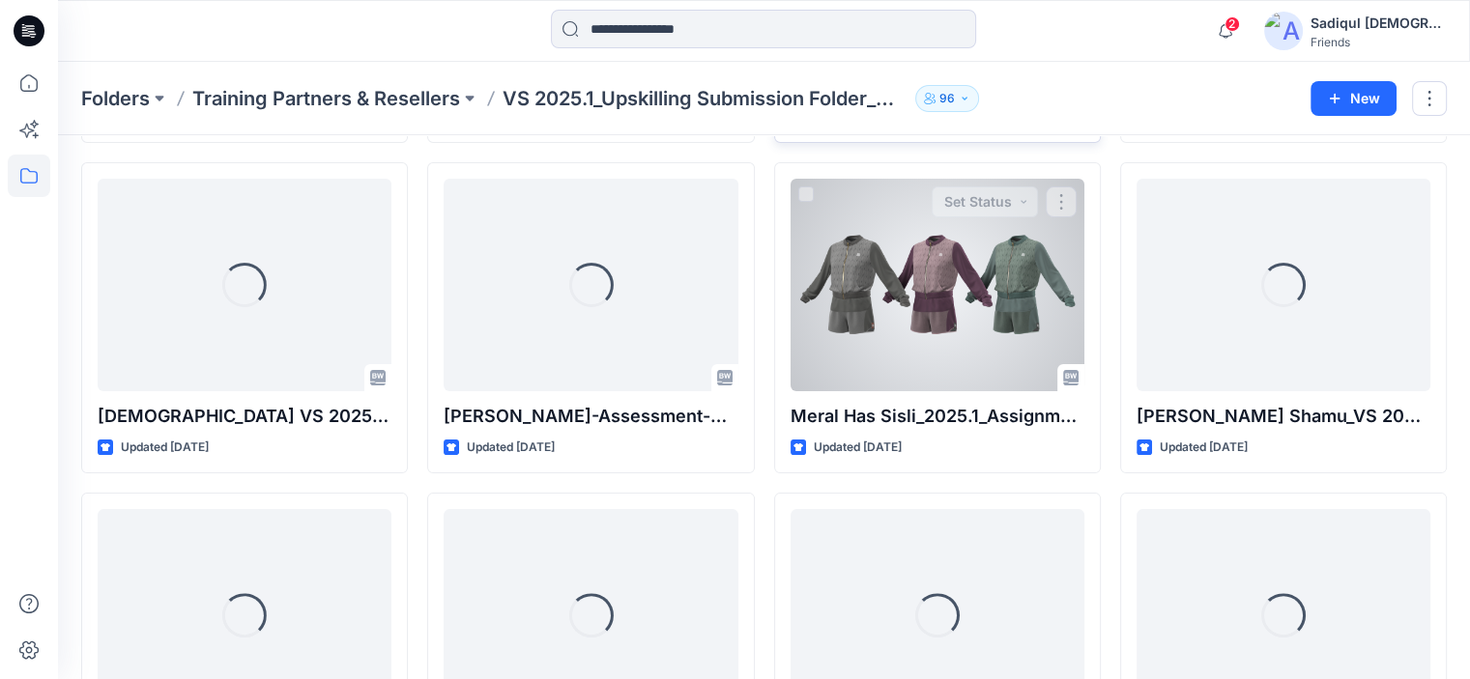
scroll to position [386, 0]
